Goal: Contribute content: Share content

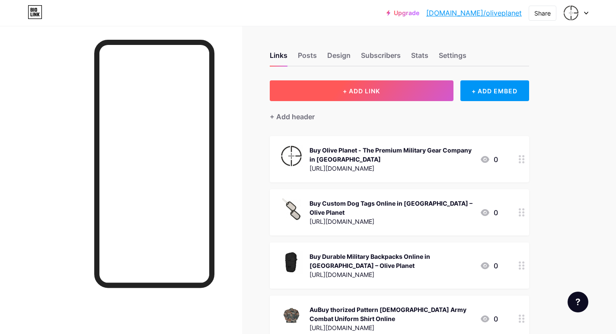
click at [355, 96] on button "+ ADD LINK" at bounding box center [362, 90] width 184 height 21
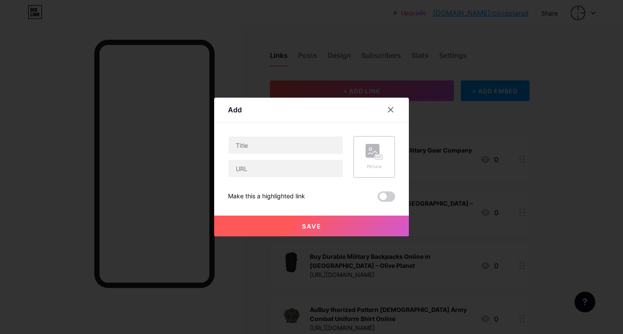
click at [377, 164] on div "Picture" at bounding box center [373, 166] width 17 height 6
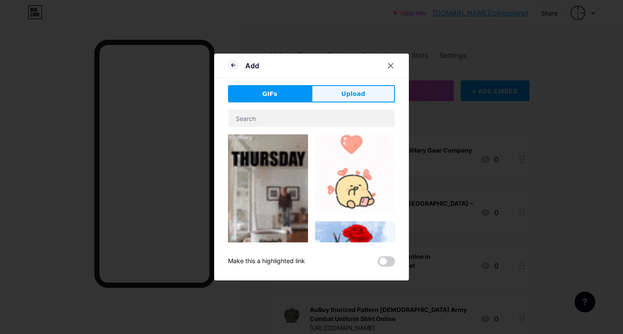
click at [340, 95] on button "Upload" at bounding box center [352, 93] width 83 height 17
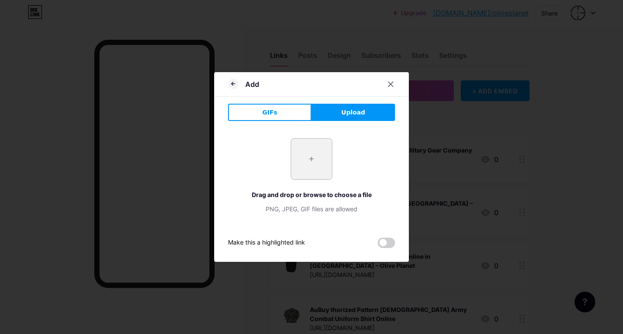
click at [315, 166] on input "file" at bounding box center [311, 159] width 41 height 41
type input "C:\fakepath\AuthorizedPatternIndianArmyCombatUniformShirt_1280x (3).png"
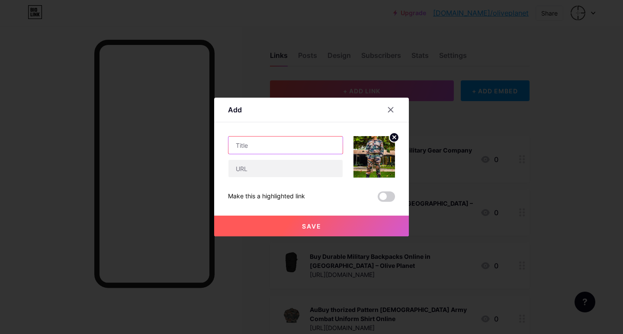
click at [255, 150] on input "text" at bounding box center [285, 145] width 114 height 17
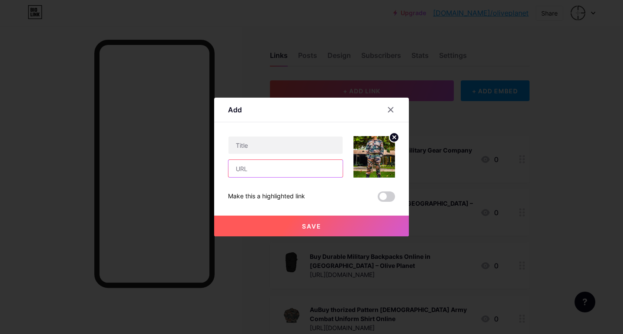
click at [244, 172] on input "text" at bounding box center [285, 168] width 114 height 17
paste input "[URL][DOMAIN_NAME]"
type input "[URL][DOMAIN_NAME]"
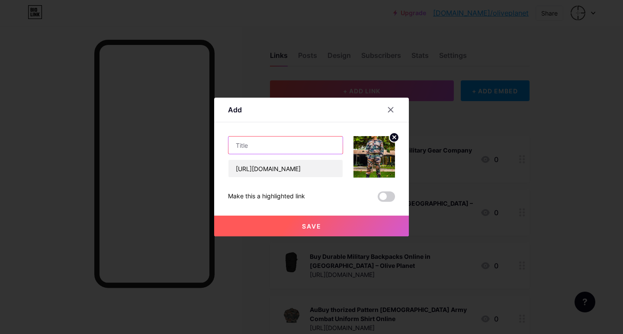
click at [238, 147] on input "text" at bounding box center [285, 145] width 114 height 17
paste input "Buy Military Uniforms Online in [GEOGRAPHIC_DATA] | Olive Planet"
type input "Buy Military Uniforms Online in [GEOGRAPHIC_DATA] | Olive Planet"
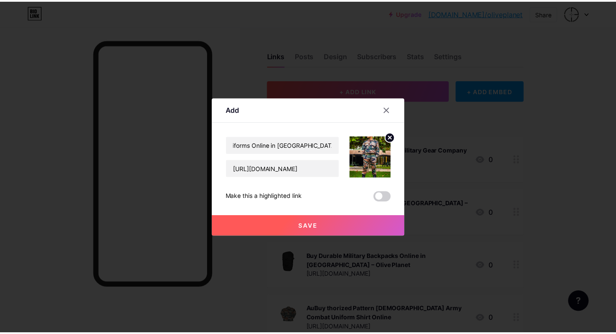
scroll to position [0, 0]
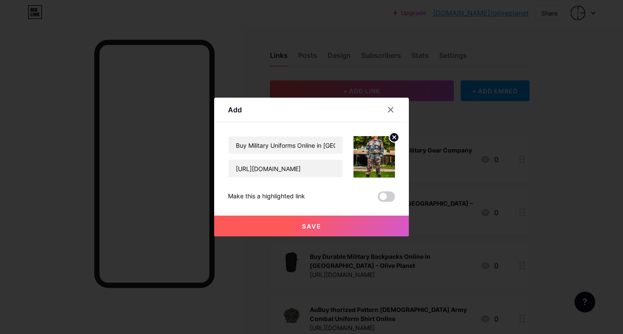
click at [319, 224] on span "Save" at bounding box center [311, 226] width 19 height 7
